Goal: Task Accomplishment & Management: Use online tool/utility

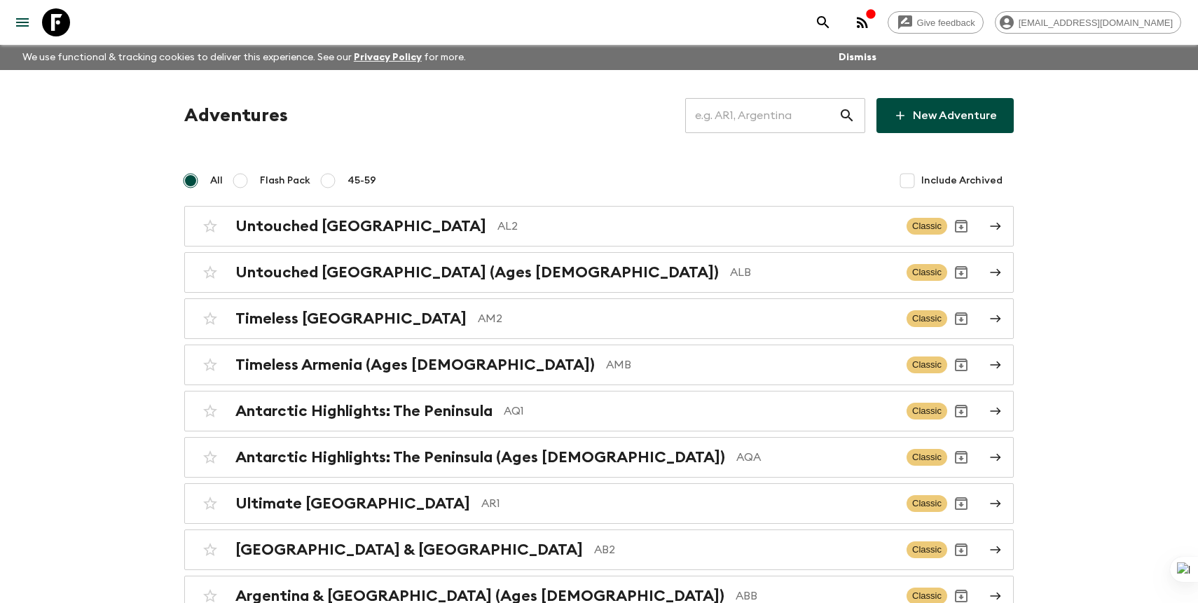
click at [797, 112] on input "text" at bounding box center [761, 115] width 153 height 39
type input "za1"
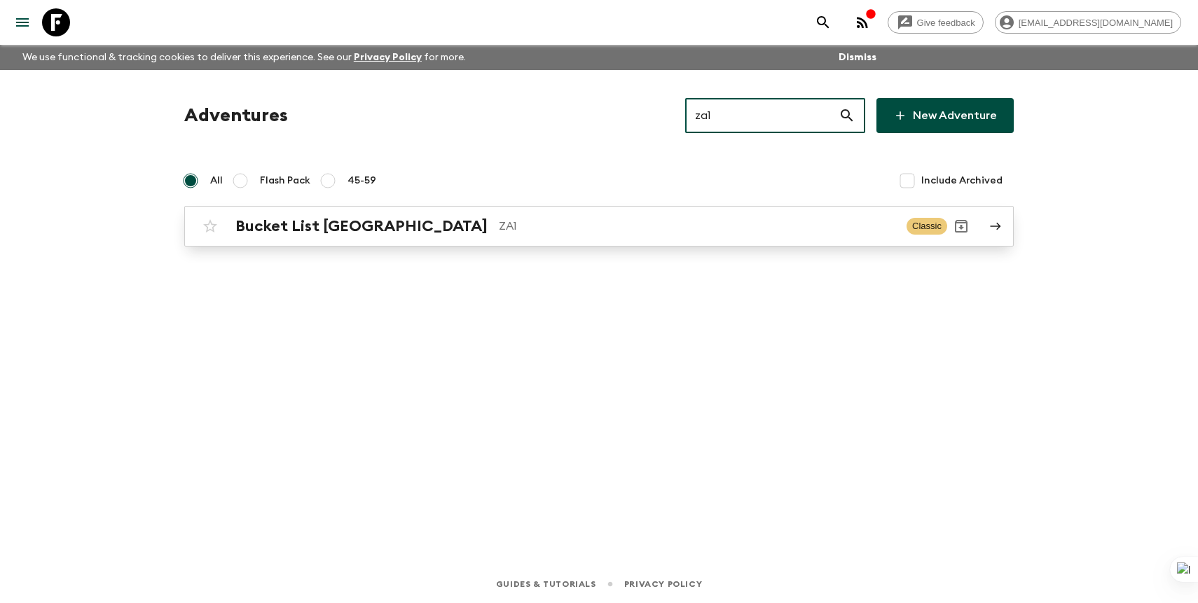
click at [734, 228] on p "ZA1" at bounding box center [697, 226] width 397 height 17
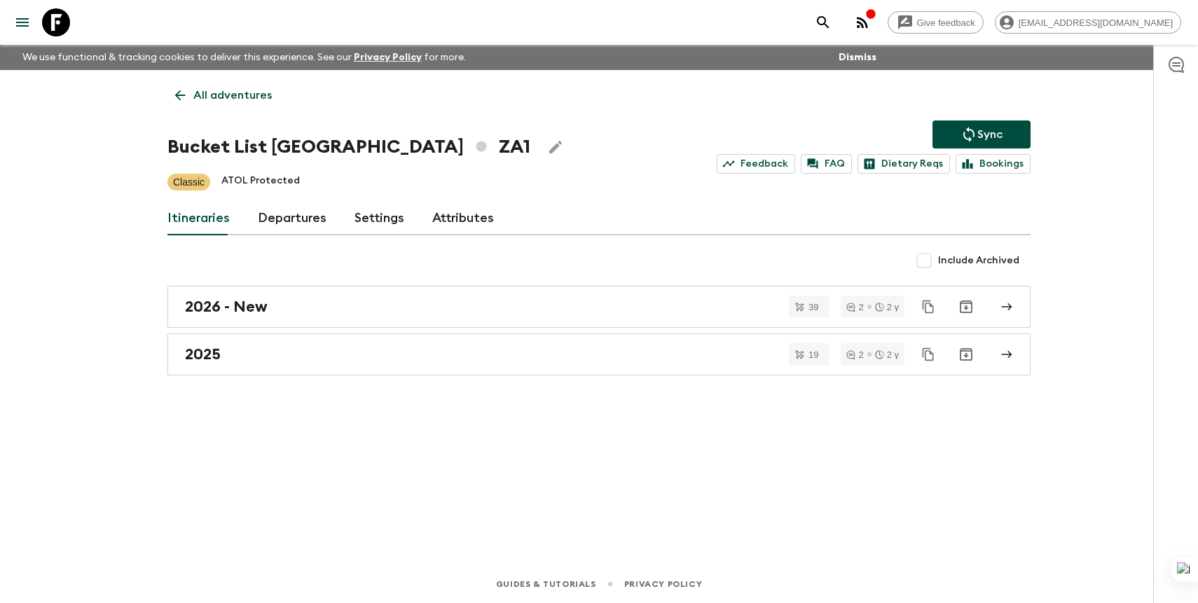
click at [309, 206] on link "Departures" at bounding box center [292, 219] width 69 height 34
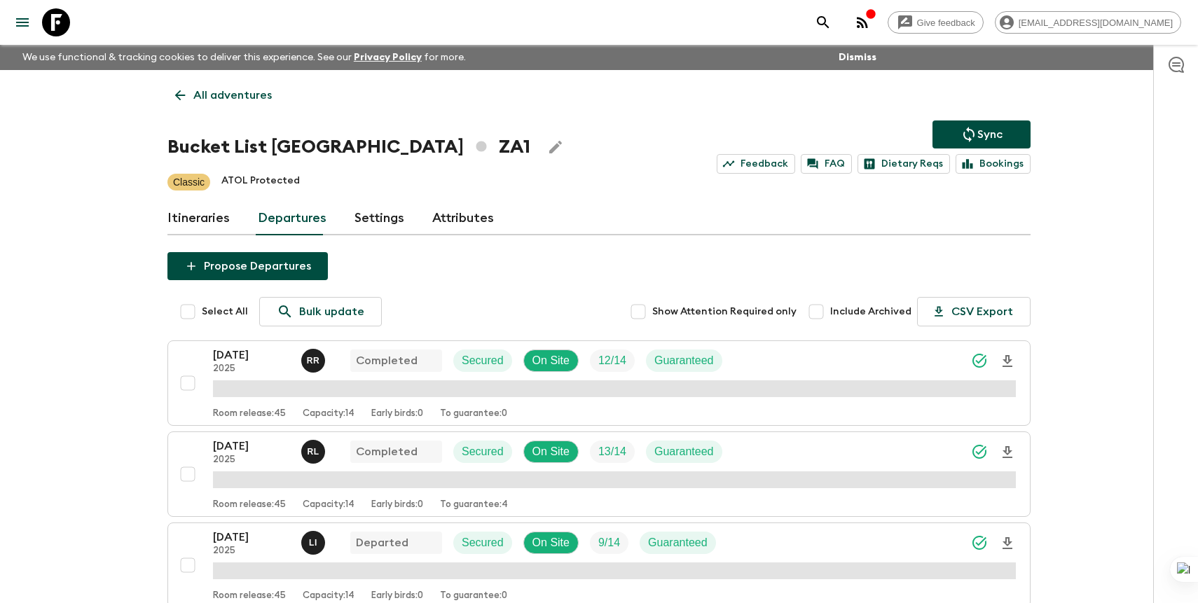
scroll to position [1328, 0]
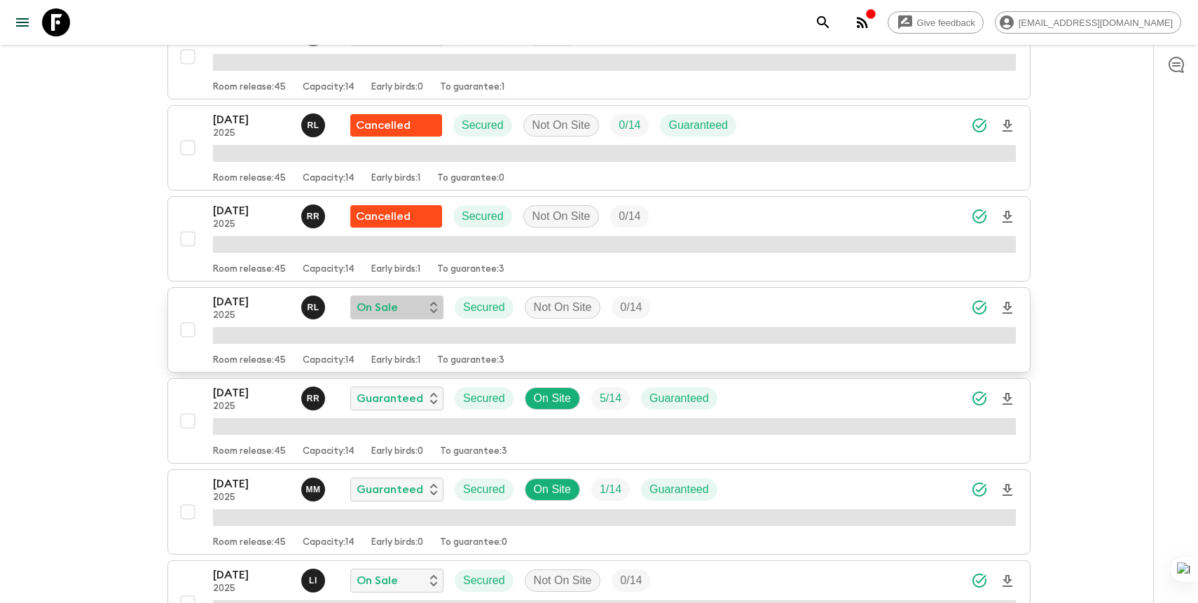
click at [404, 303] on div "On Sale" at bounding box center [397, 307] width 81 height 17
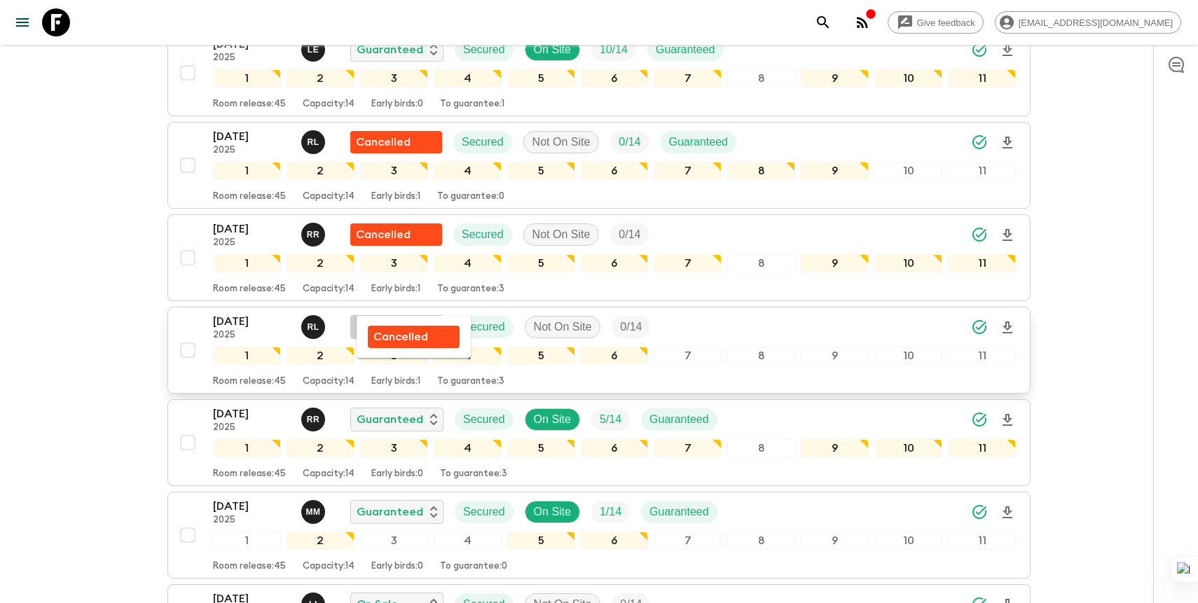
scroll to position [1348, 0]
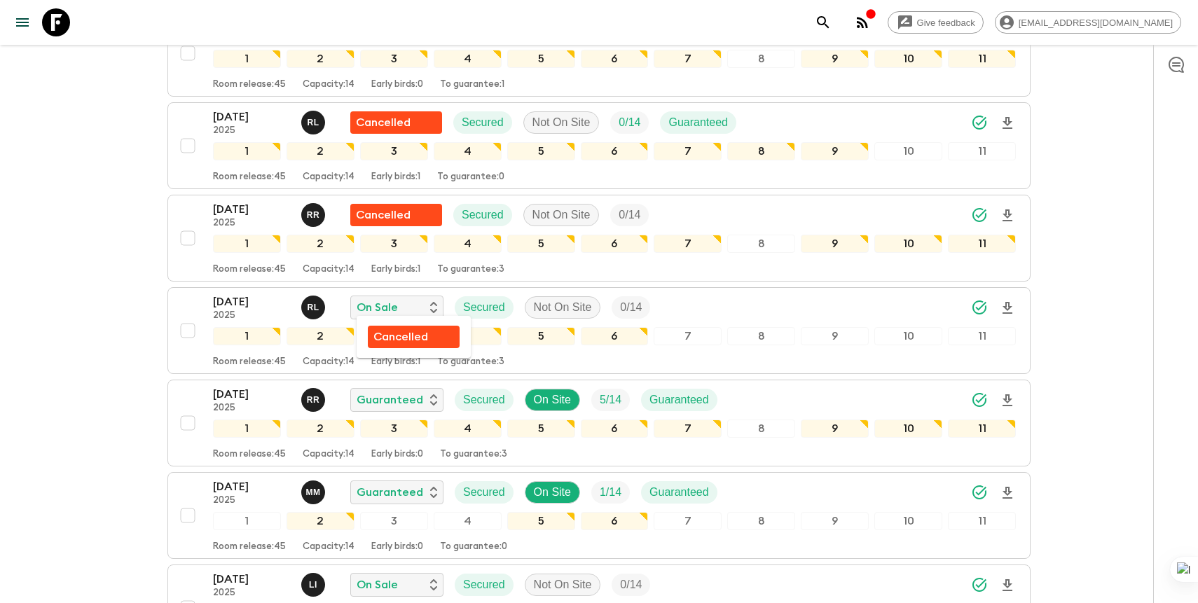
click at [406, 336] on p "Cancelled" at bounding box center [400, 337] width 55 height 17
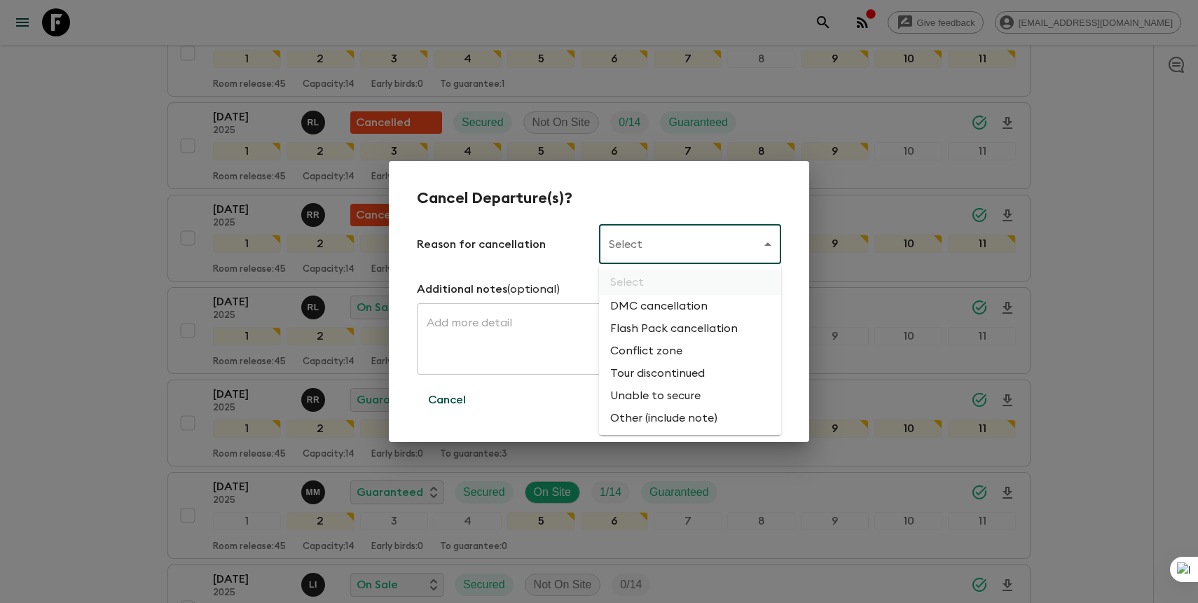
click at [664, 329] on li "Flash Pack cancellation" at bounding box center [690, 328] width 182 height 22
type input "FLASHPACK_CANCELLATION"
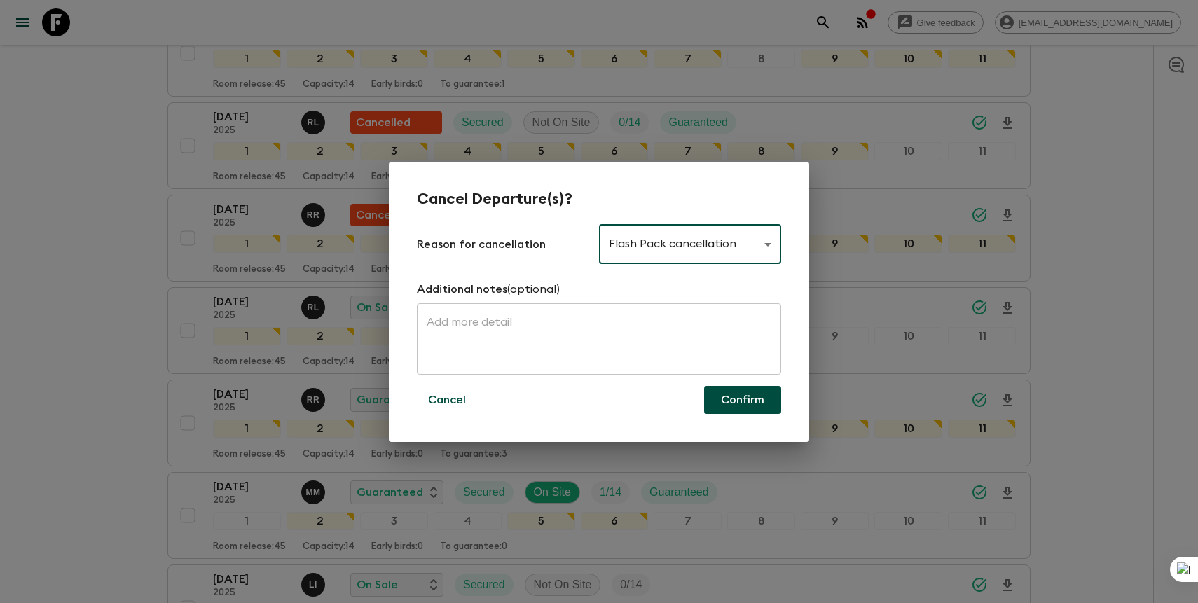
click at [745, 404] on button "Confirm" at bounding box center [742, 400] width 77 height 28
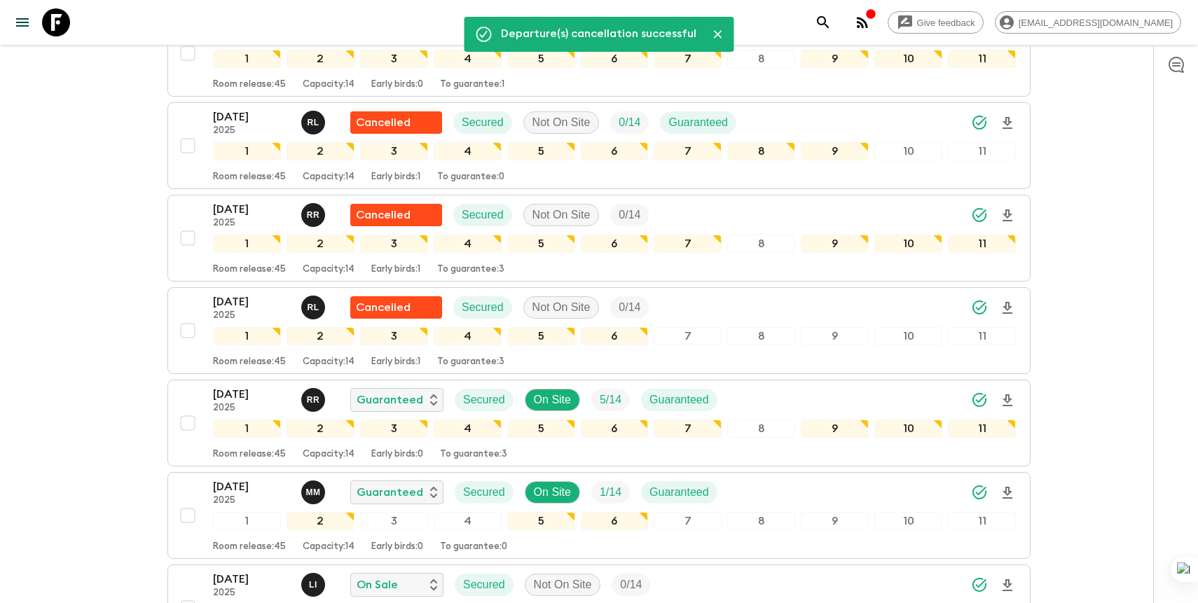
click at [829, 22] on icon "search adventures" at bounding box center [823, 22] width 12 height 12
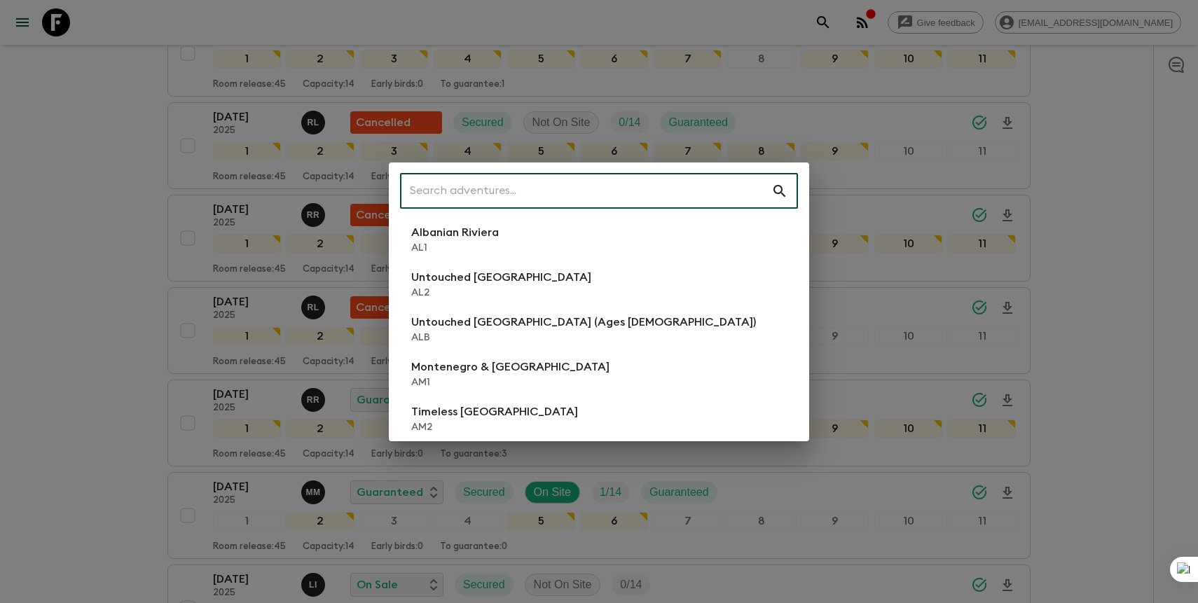
click at [633, 188] on input "text" at bounding box center [585, 191] width 371 height 39
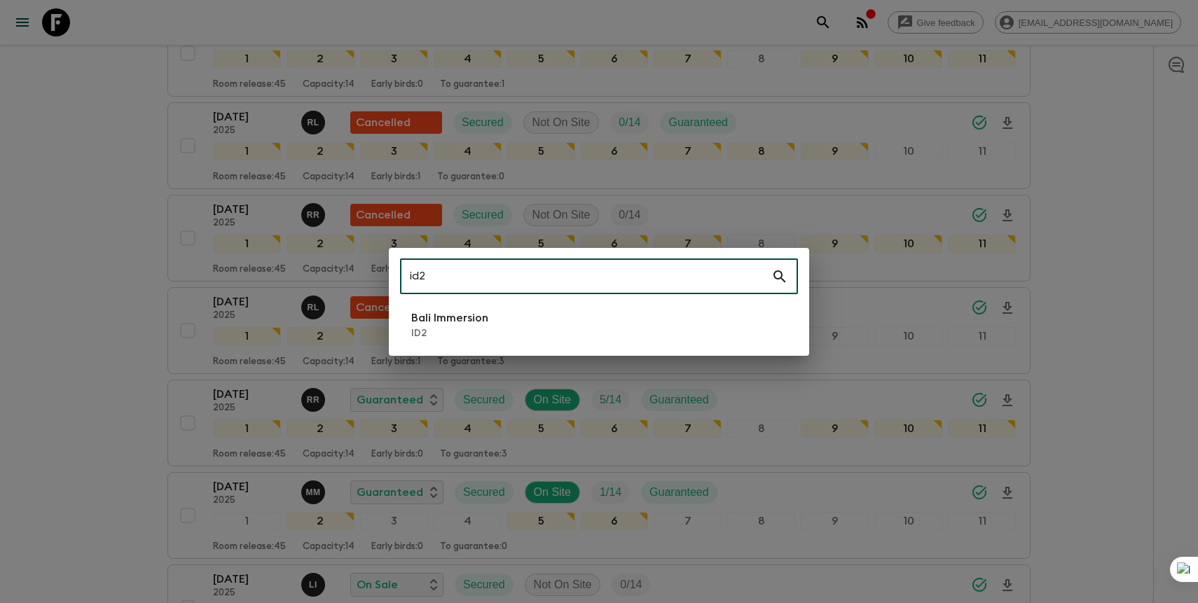
type input "id2"
click at [628, 315] on li "Bali Immersion ID2" at bounding box center [599, 324] width 398 height 39
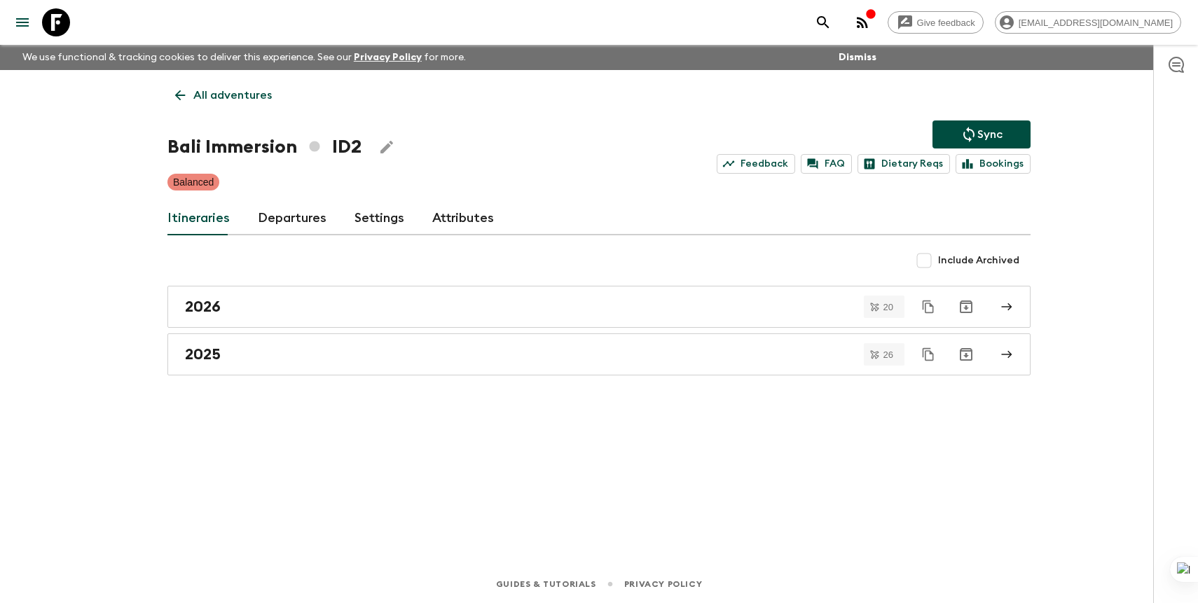
click at [295, 225] on link "Departures" at bounding box center [292, 219] width 69 height 34
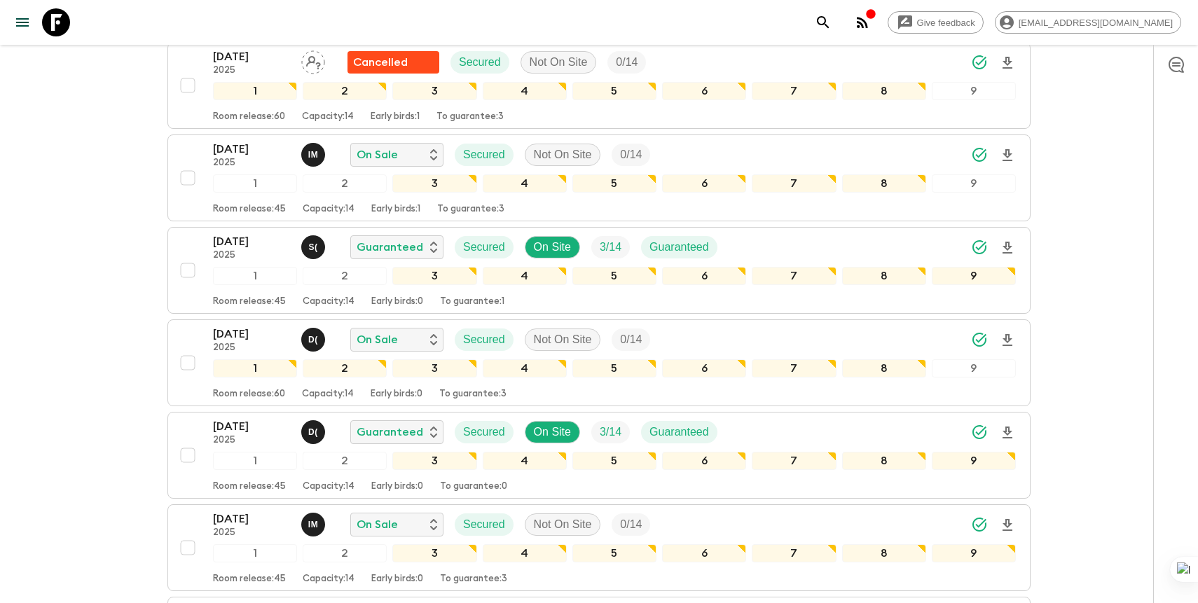
scroll to position [2181, 0]
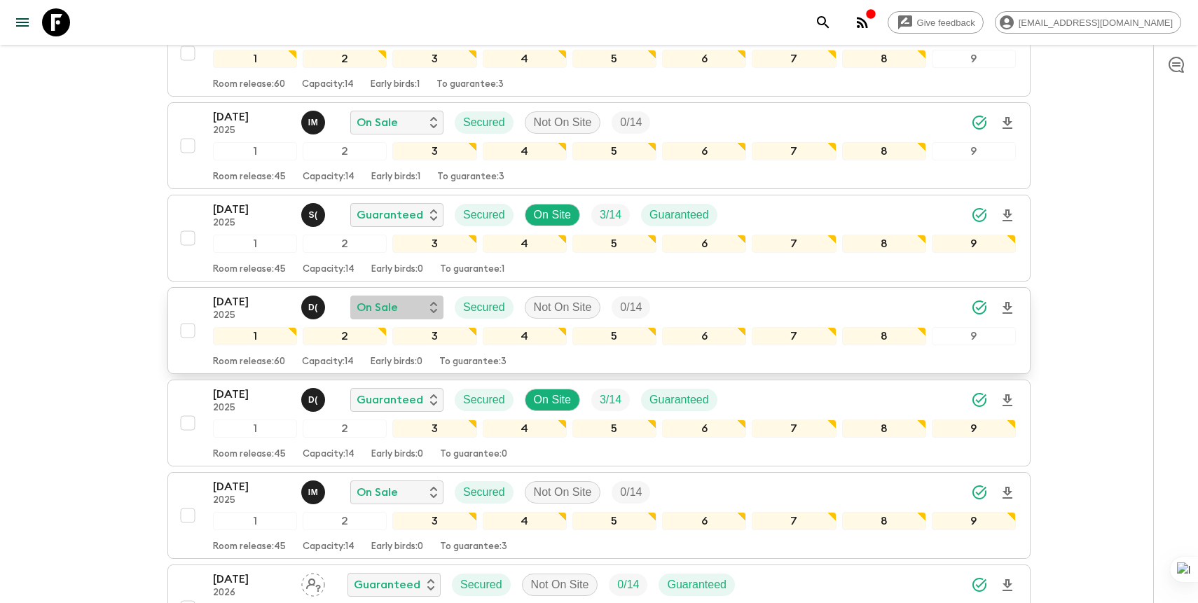
click at [414, 305] on div "On Sale" at bounding box center [397, 307] width 81 height 17
click at [418, 338] on p "Cancelled" at bounding box center [400, 337] width 55 height 17
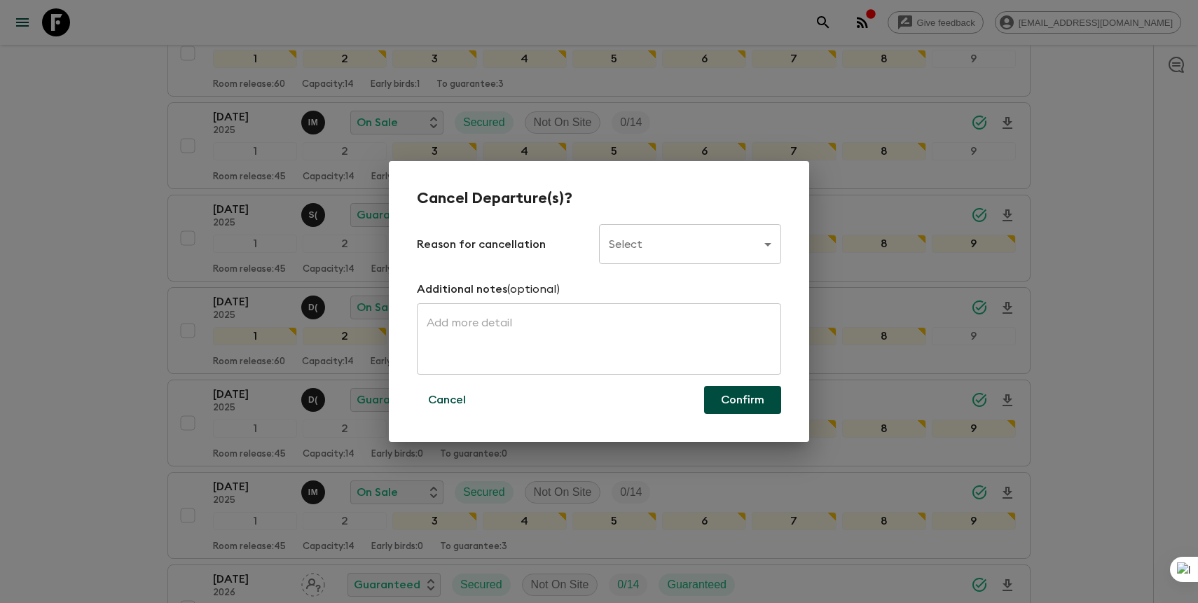
click at [673, 234] on body "Give feedback [PERSON_NAME][EMAIL_ADDRESS][DOMAIN_NAME] We use functional & tra…" at bounding box center [599, 177] width 1198 height 4717
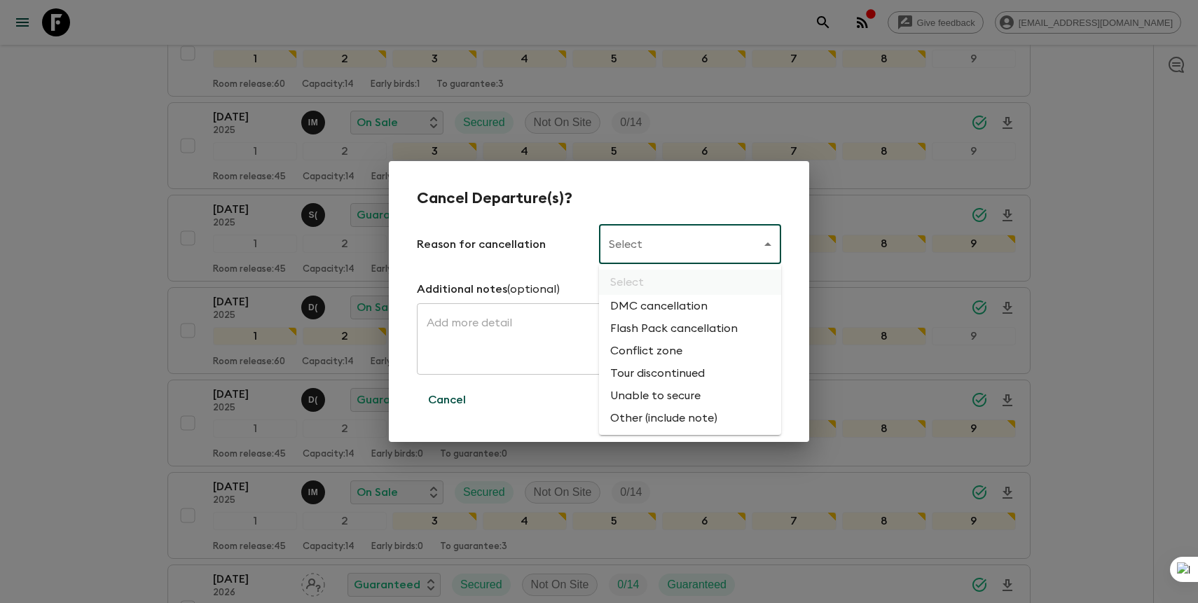
click at [649, 331] on li "Flash Pack cancellation" at bounding box center [690, 328] width 182 height 22
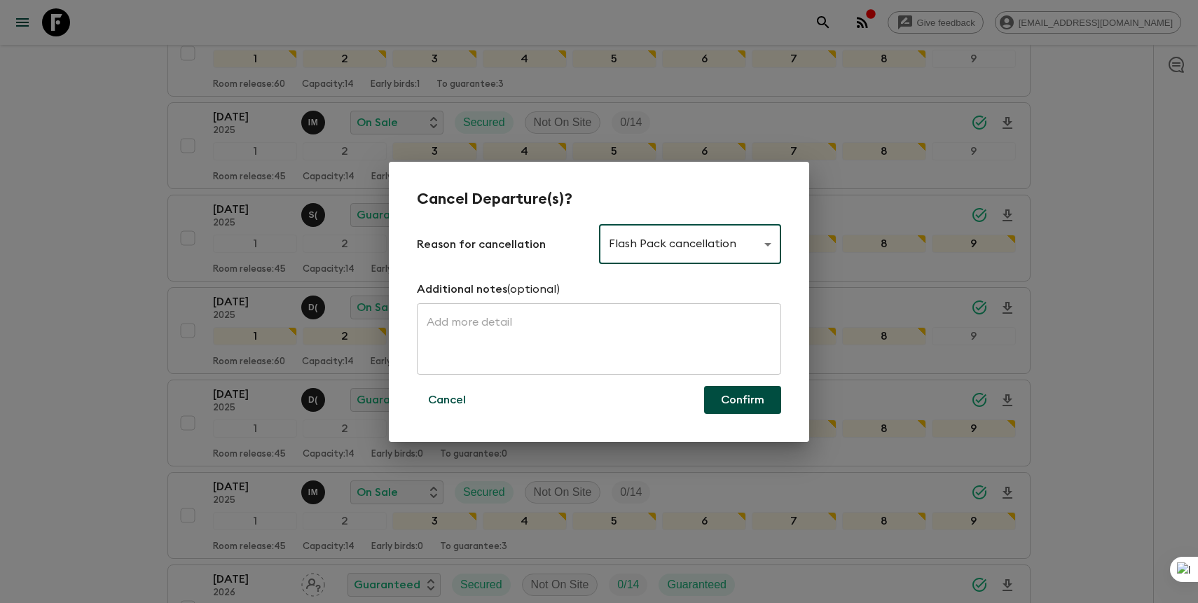
type input "FLASHPACK_CANCELLATION"
click at [746, 408] on button "Confirm" at bounding box center [742, 400] width 77 height 28
